Goal: Transaction & Acquisition: Book appointment/travel/reservation

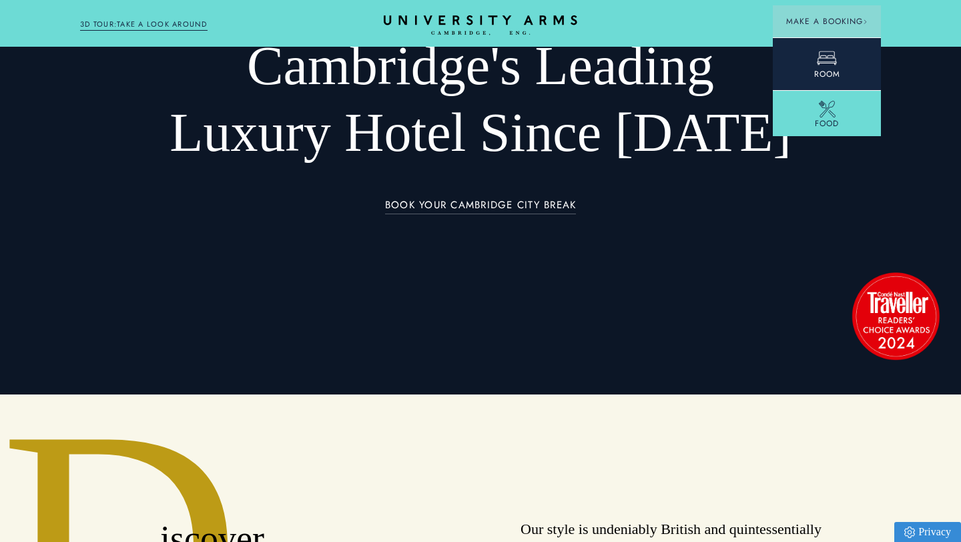
click at [813, 58] on link "Room" at bounding box center [827, 63] width 108 height 53
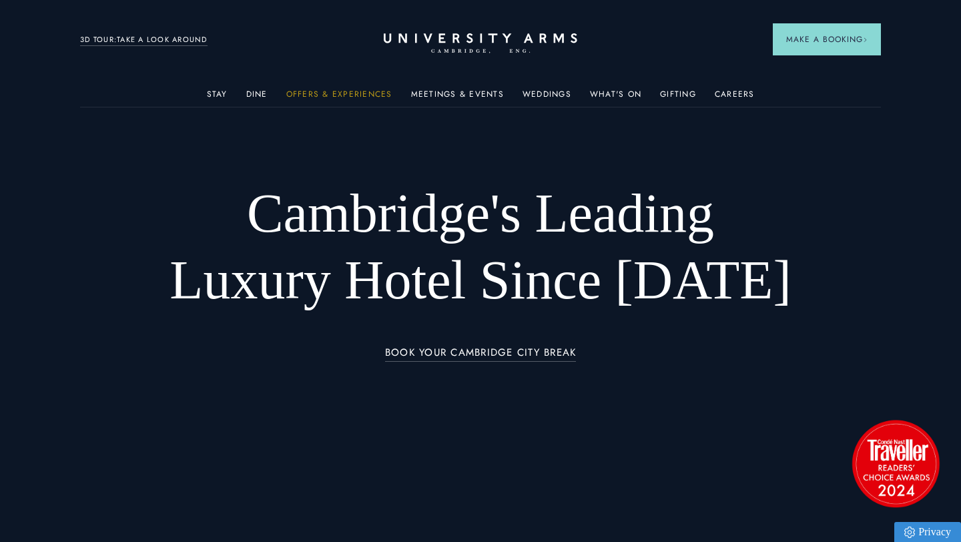
click at [358, 97] on link "Offers & Experiences" at bounding box center [339, 97] width 106 height 17
